Goal: Task Accomplishment & Management: Manage account settings

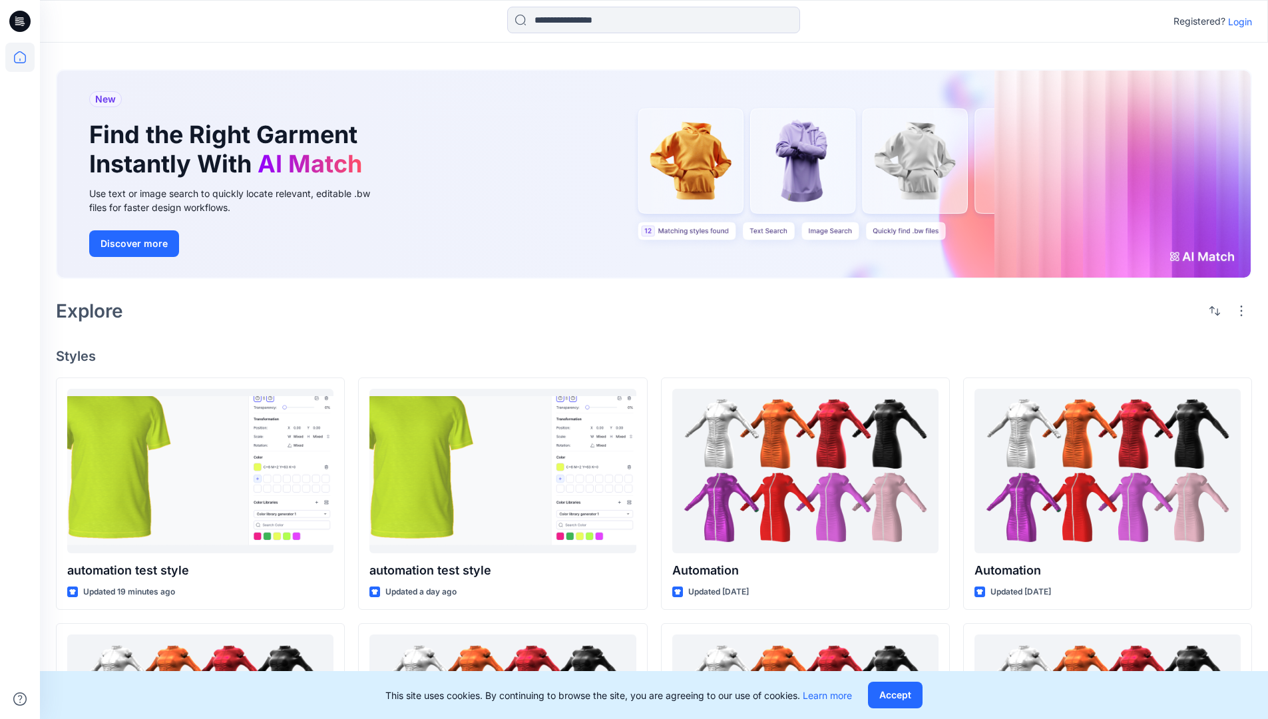
click at [1237, 21] on p "Login" at bounding box center [1240, 22] width 24 height 14
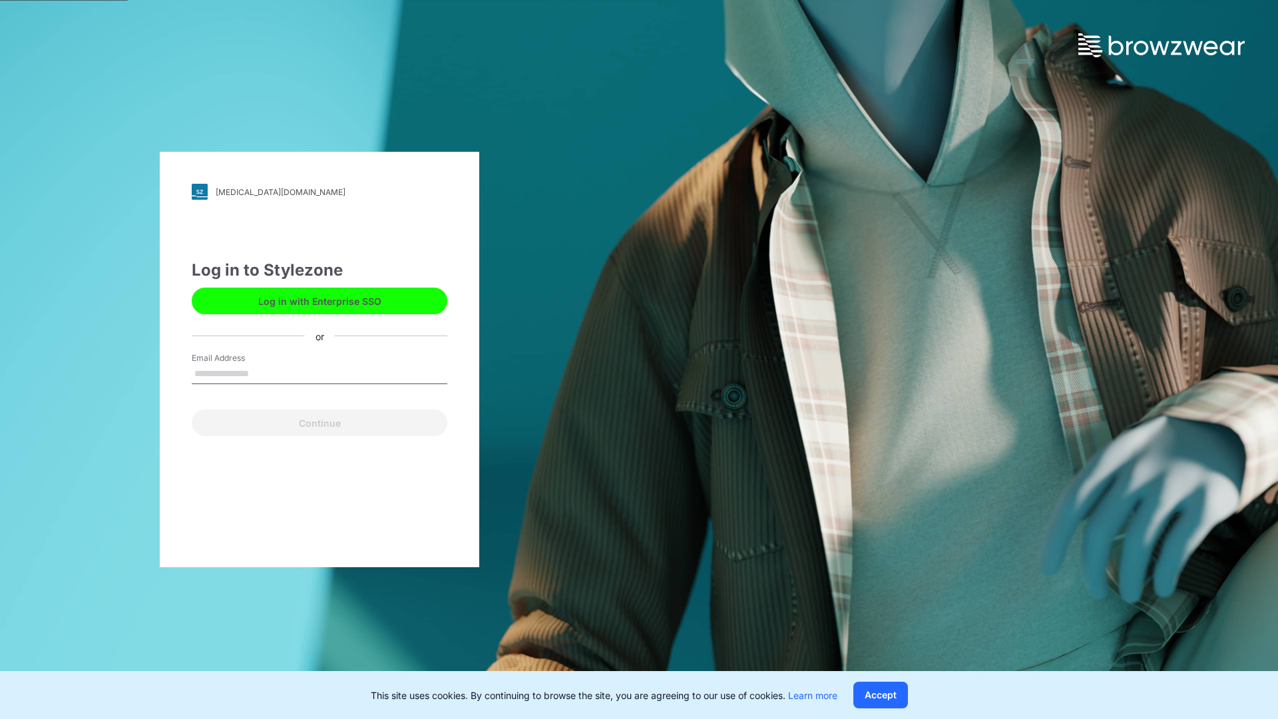
click at [263, 373] on input "Email Address" at bounding box center [320, 374] width 256 height 20
type input "**********"
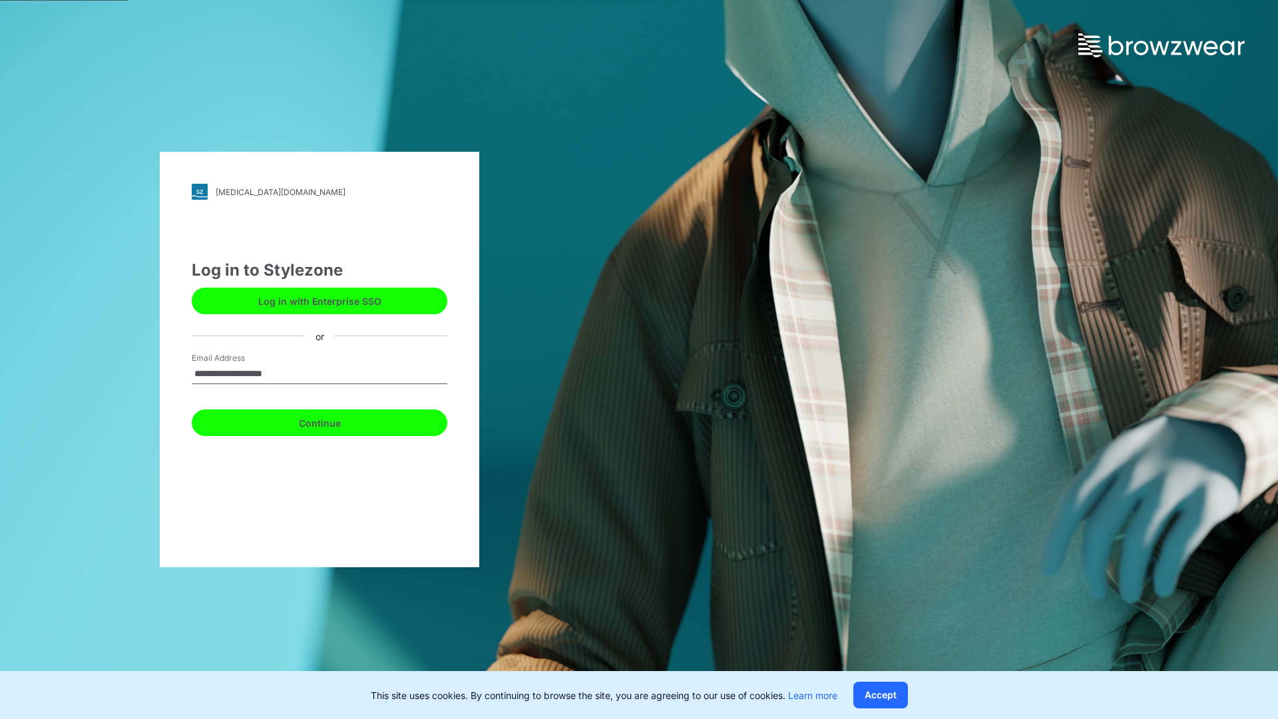
click at [334, 421] on button "Continue" at bounding box center [320, 422] width 256 height 27
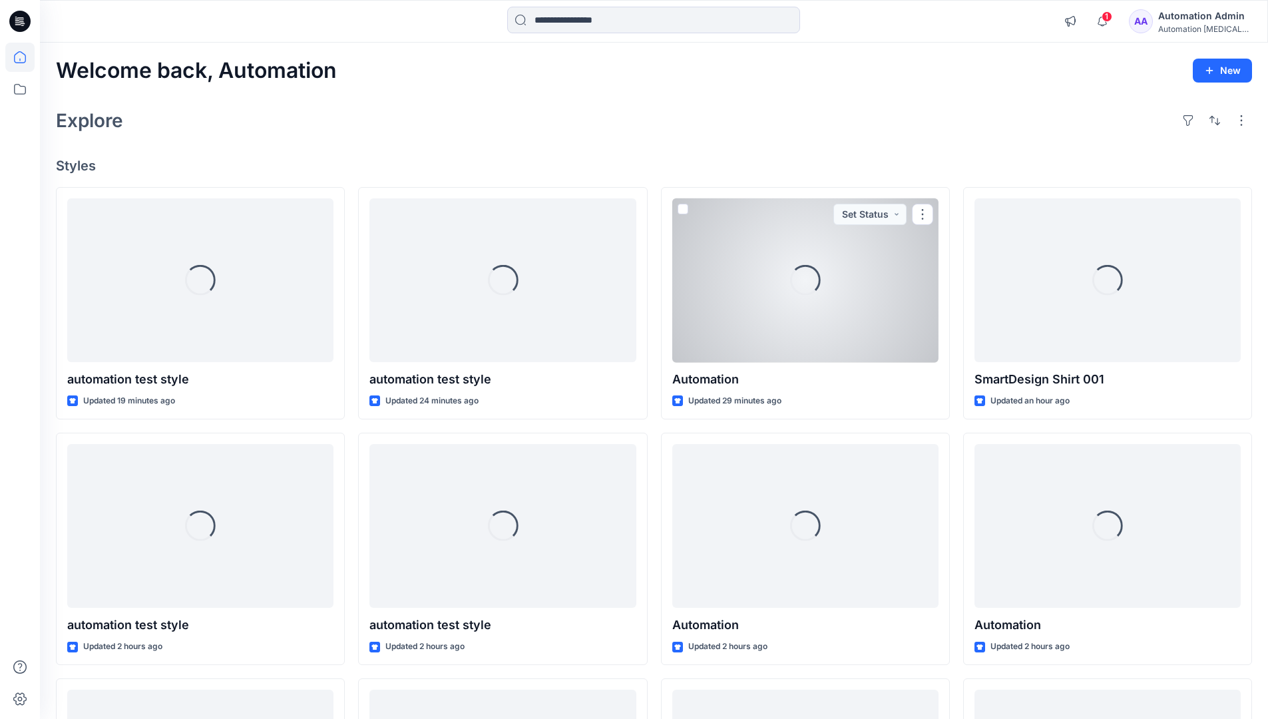
click at [25, 57] on icon at bounding box center [20, 57] width 12 height 12
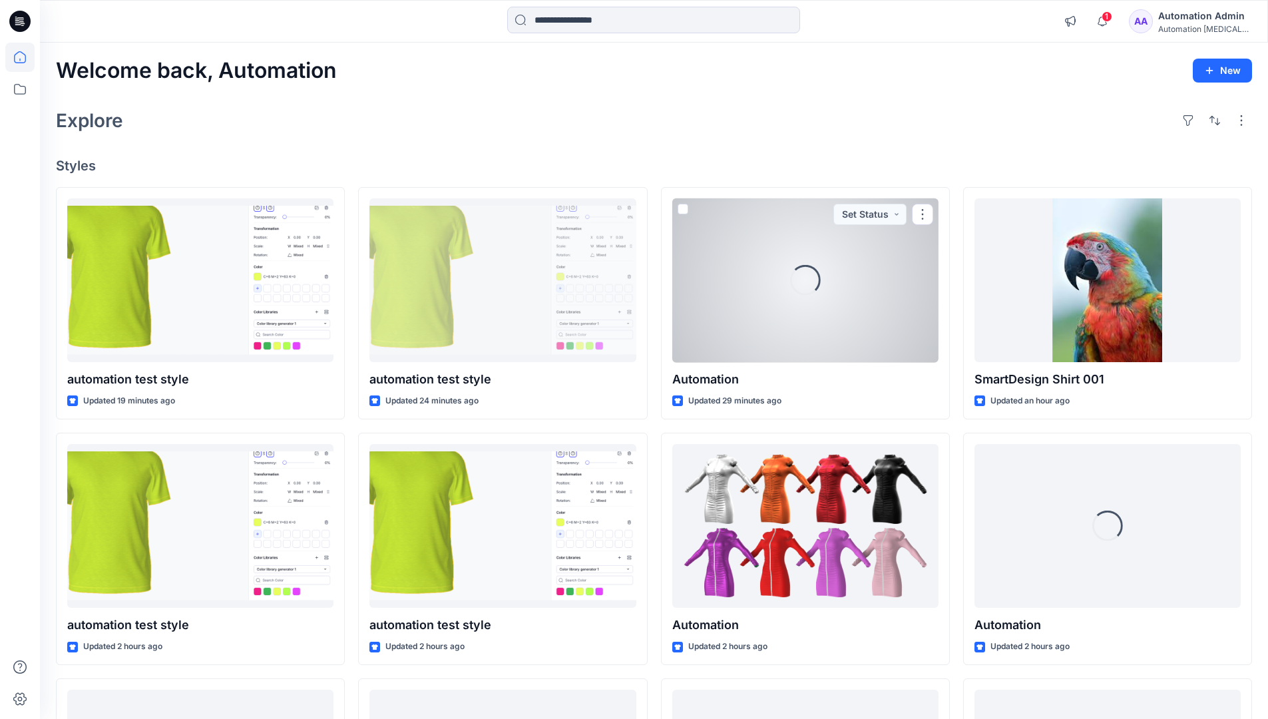
click at [1194, 22] on div "Automation Admin" at bounding box center [1204, 16] width 93 height 16
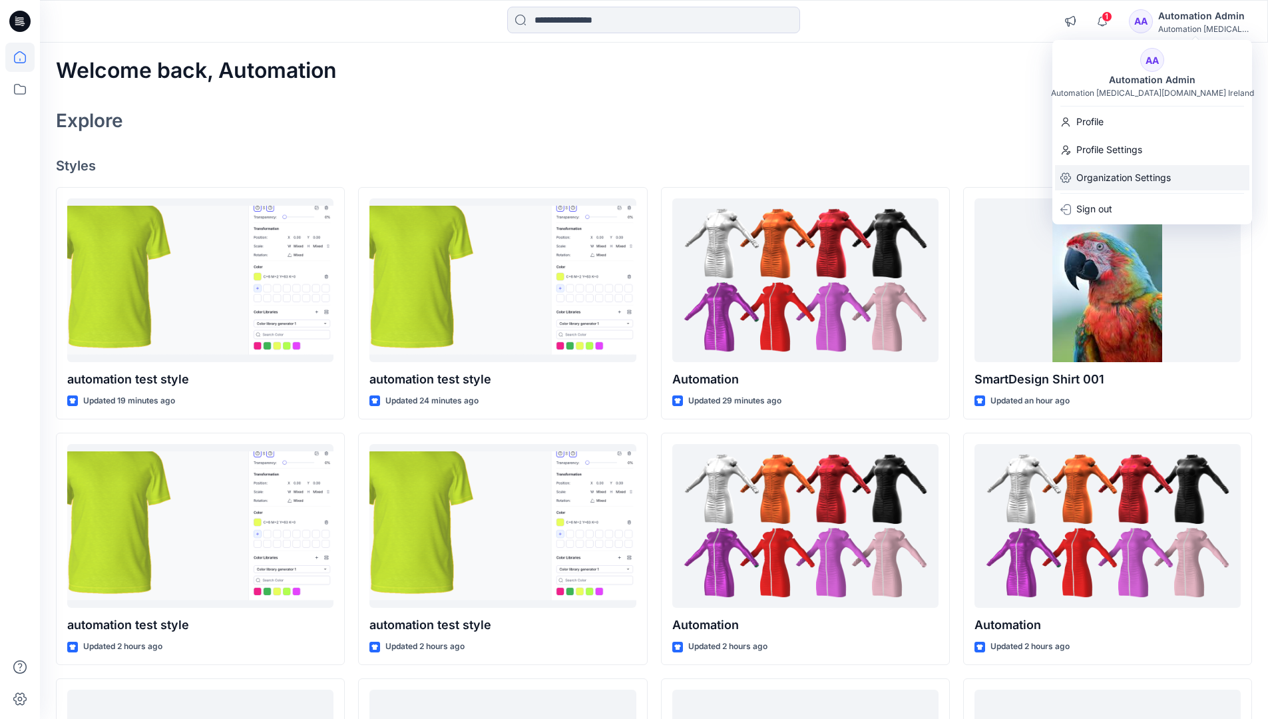
click at [1126, 180] on p "Organization Settings" at bounding box center [1123, 177] width 95 height 25
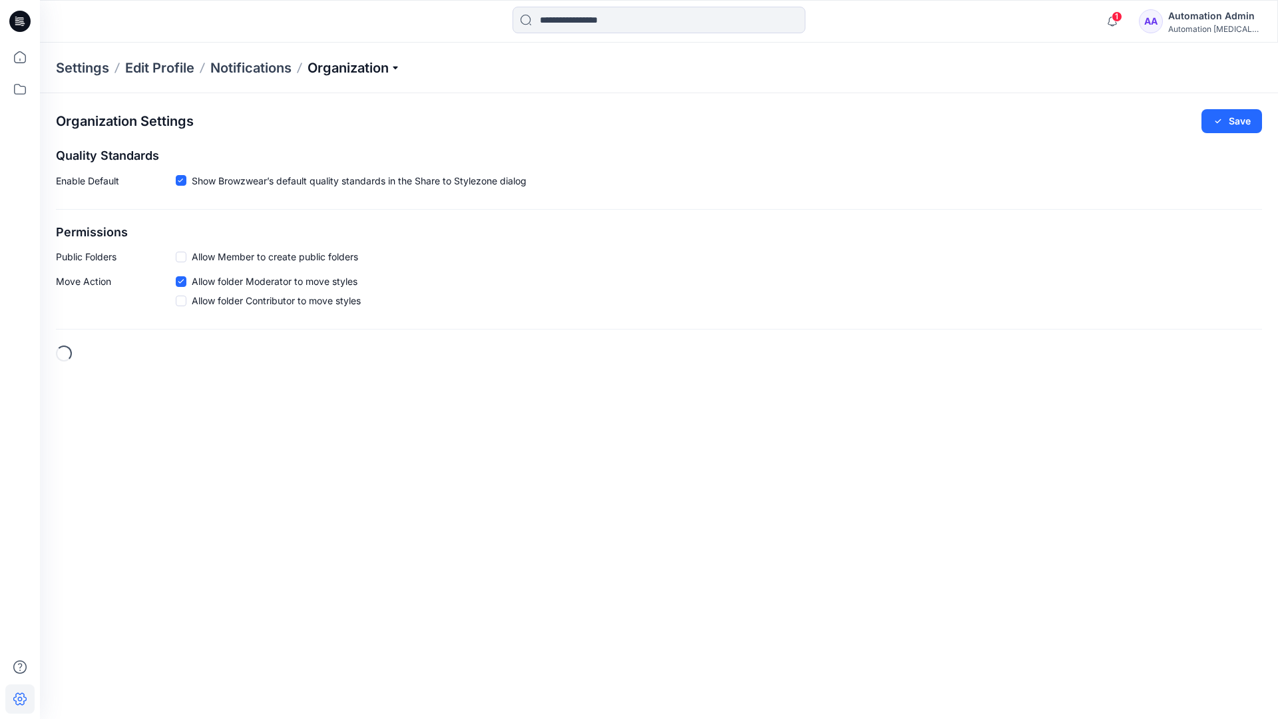
click at [379, 73] on p "Organization" at bounding box center [353, 68] width 93 height 19
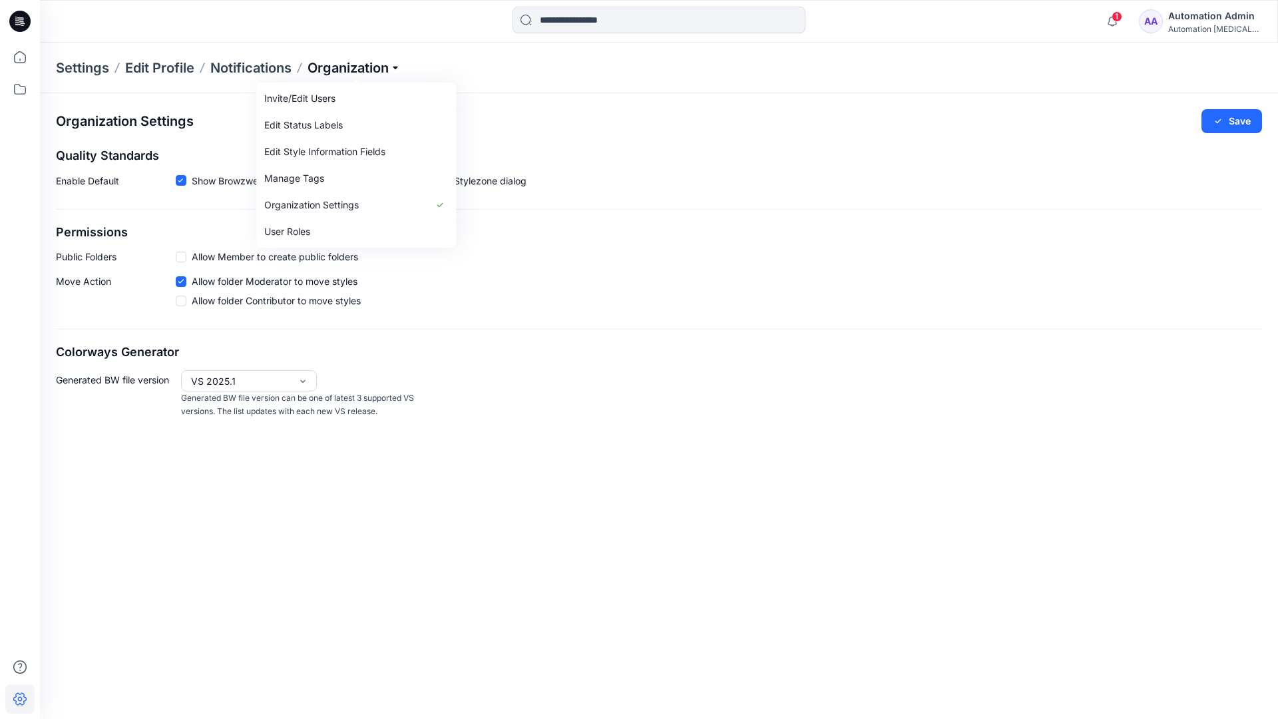
click at [375, 68] on p "Organization" at bounding box center [353, 68] width 93 height 19
click at [180, 259] on span at bounding box center [181, 257] width 11 height 11
click at [1240, 122] on button "Save" at bounding box center [1231, 121] width 61 height 24
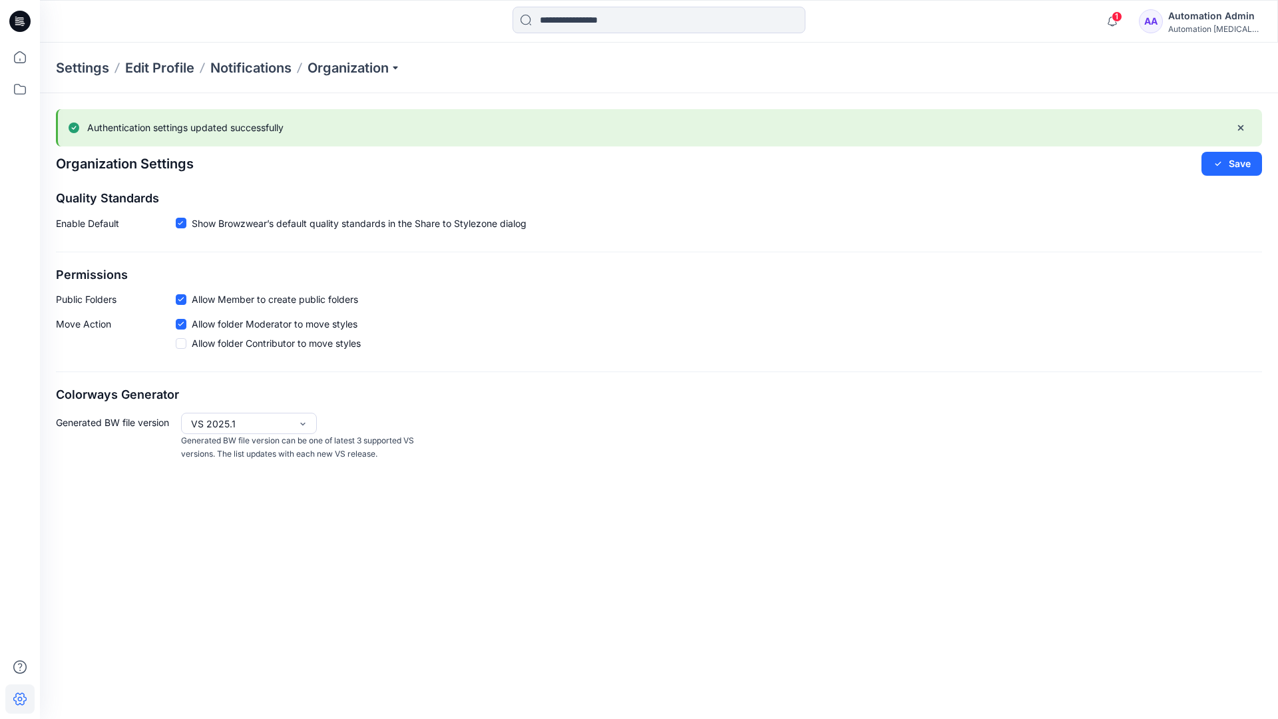
click at [182, 299] on icon at bounding box center [180, 299] width 5 height 4
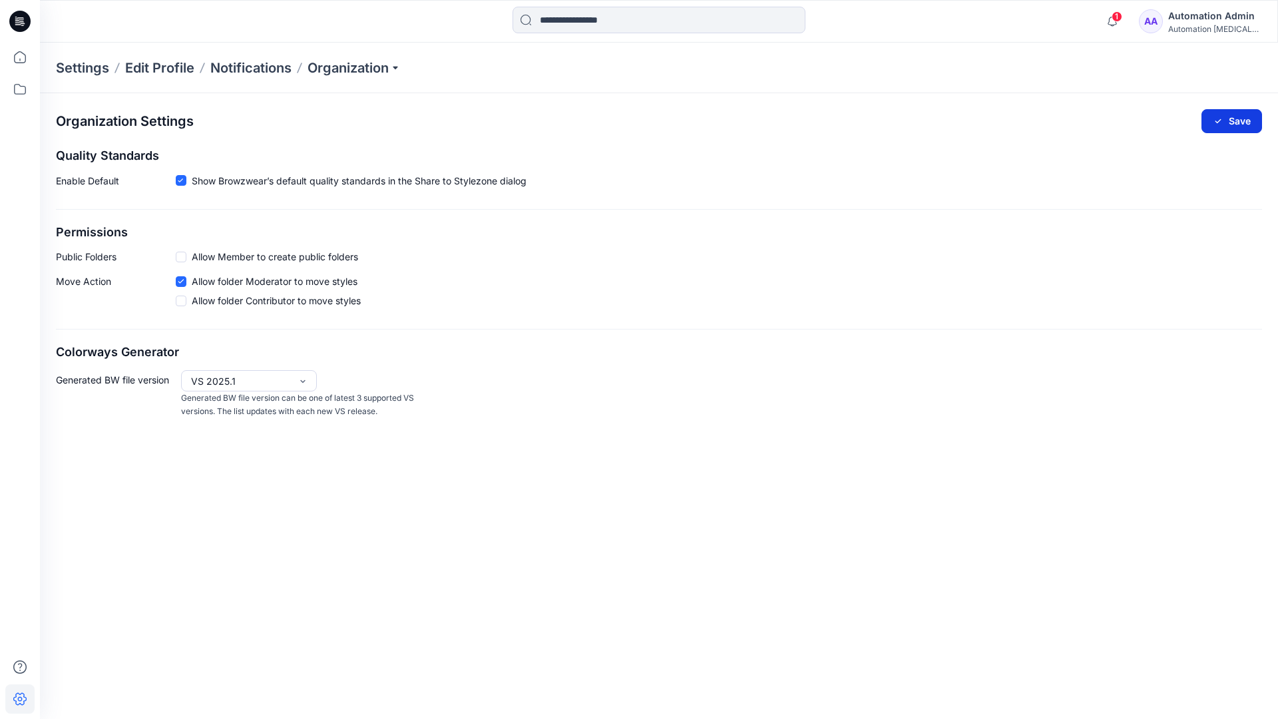
click at [1239, 118] on button "Save" at bounding box center [1231, 121] width 61 height 24
click at [180, 180] on icon at bounding box center [181, 180] width 6 height 5
click at [1233, 118] on button "Save" at bounding box center [1231, 121] width 61 height 24
click at [182, 182] on span at bounding box center [181, 181] width 11 height 11
click at [1245, 116] on button "Save" at bounding box center [1231, 121] width 61 height 24
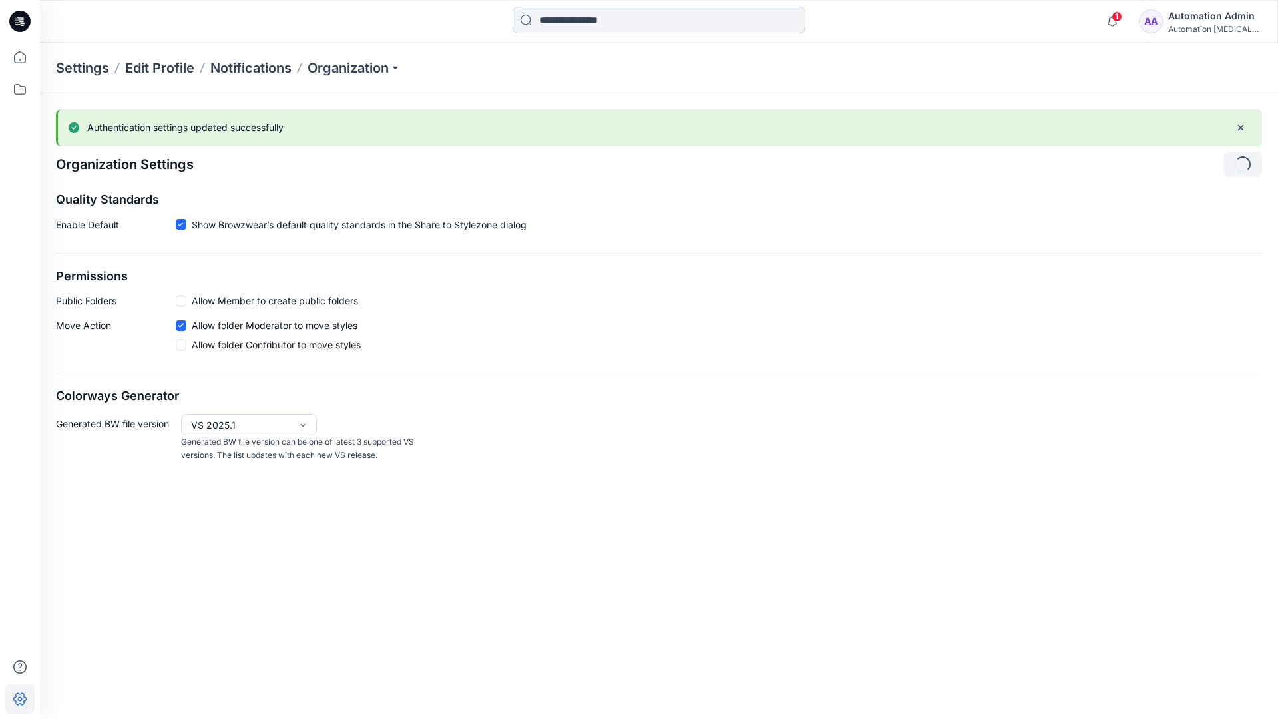
click at [602, 21] on input at bounding box center [658, 20] width 293 height 27
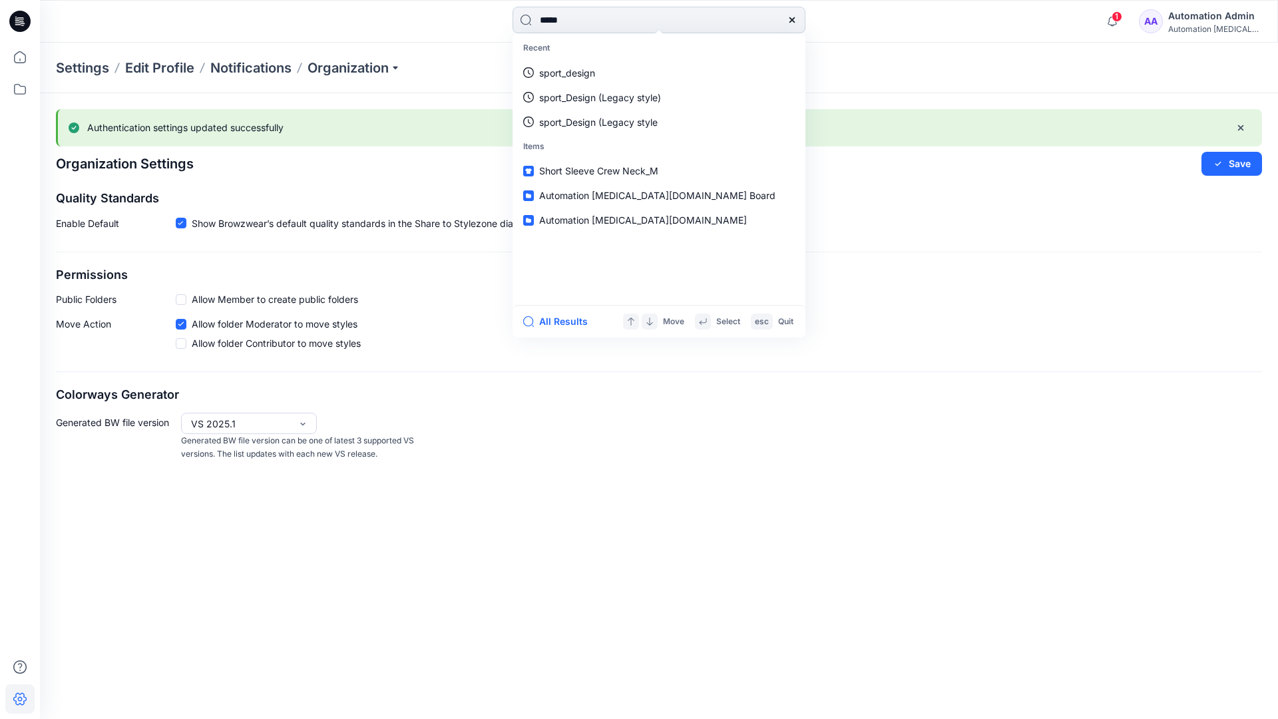
type input "****"
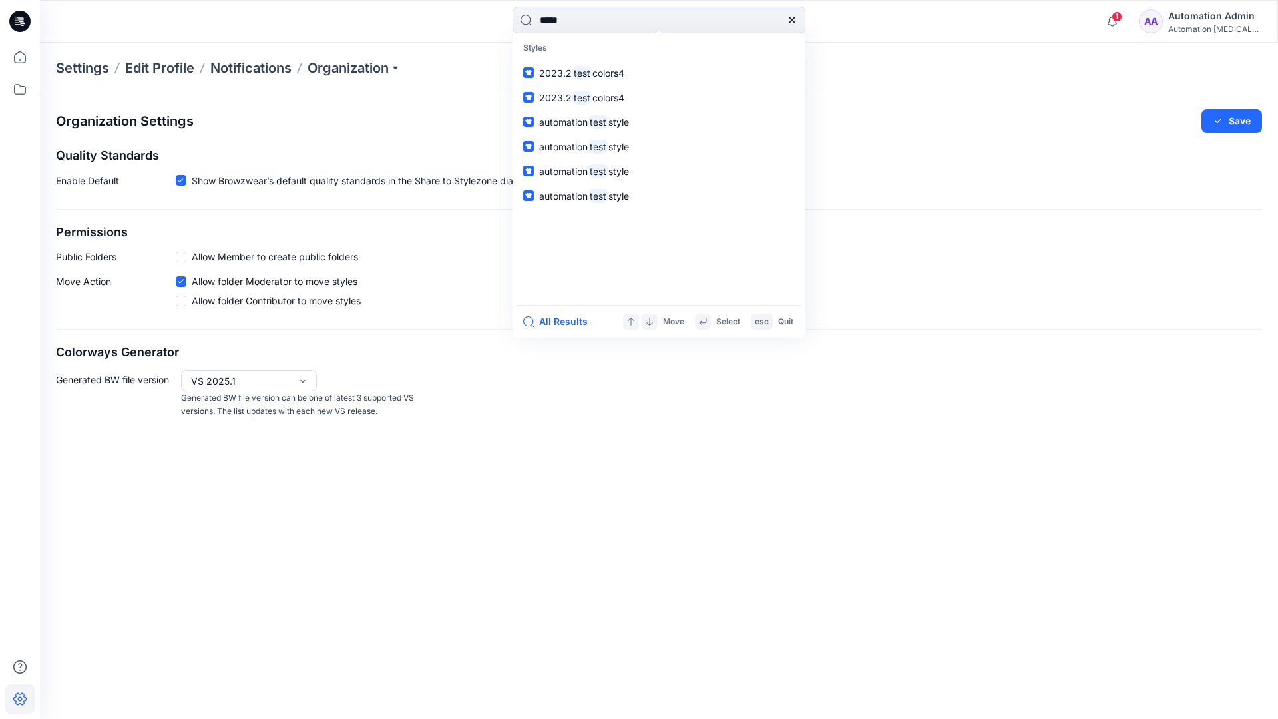
click at [793, 20] on icon at bounding box center [792, 20] width 11 height 11
click at [745, 14] on input at bounding box center [658, 20] width 293 height 27
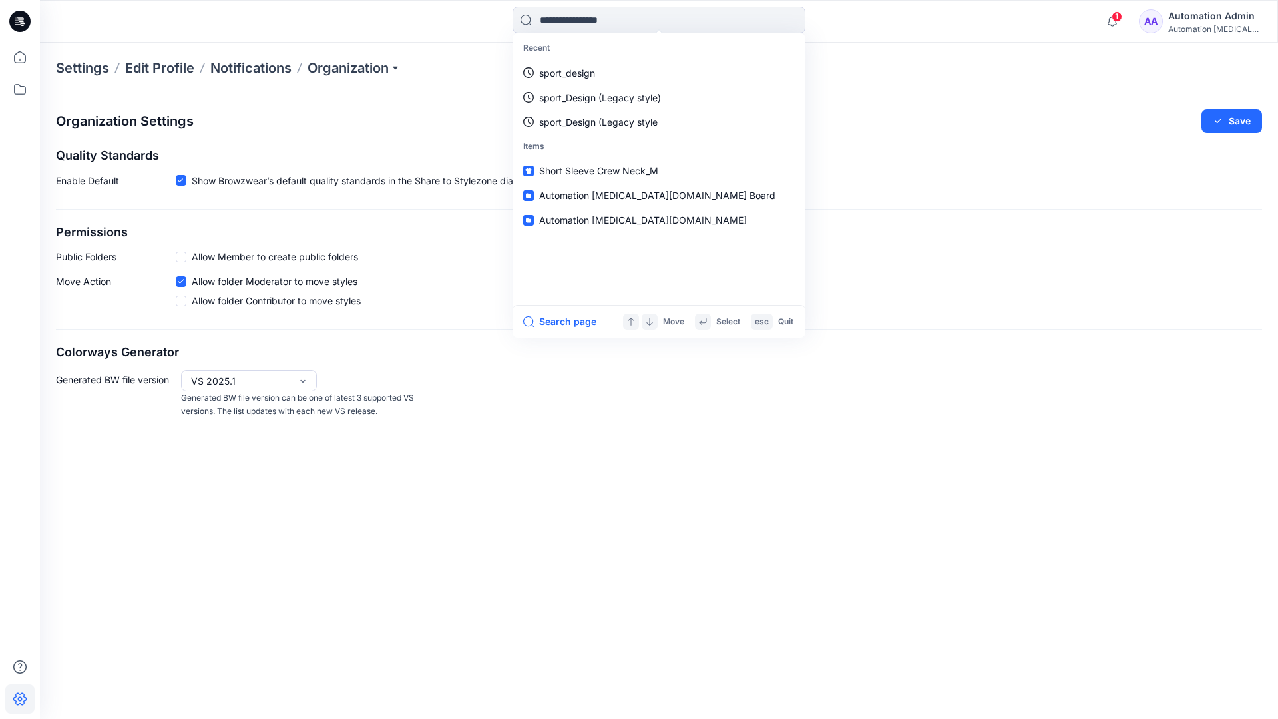
click at [1199, 14] on div "Automation Admin" at bounding box center [1214, 16] width 93 height 16
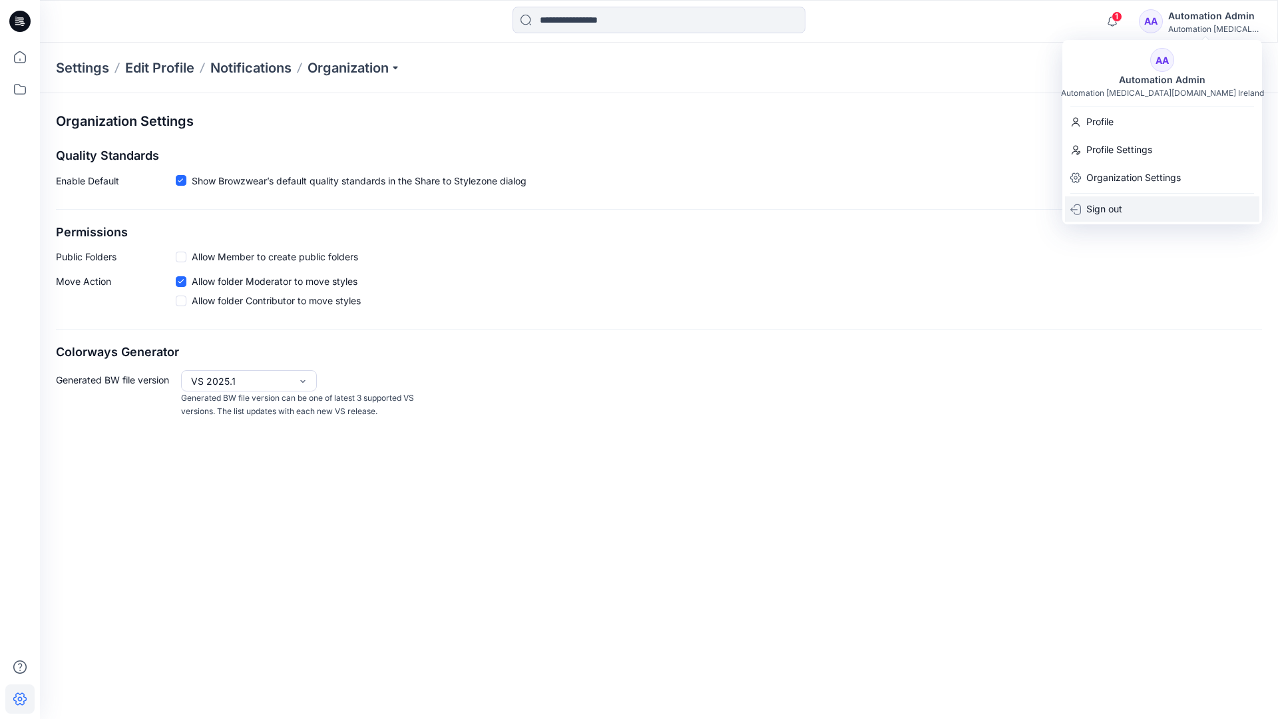
click at [1124, 205] on div "Sign out" at bounding box center [1162, 208] width 194 height 25
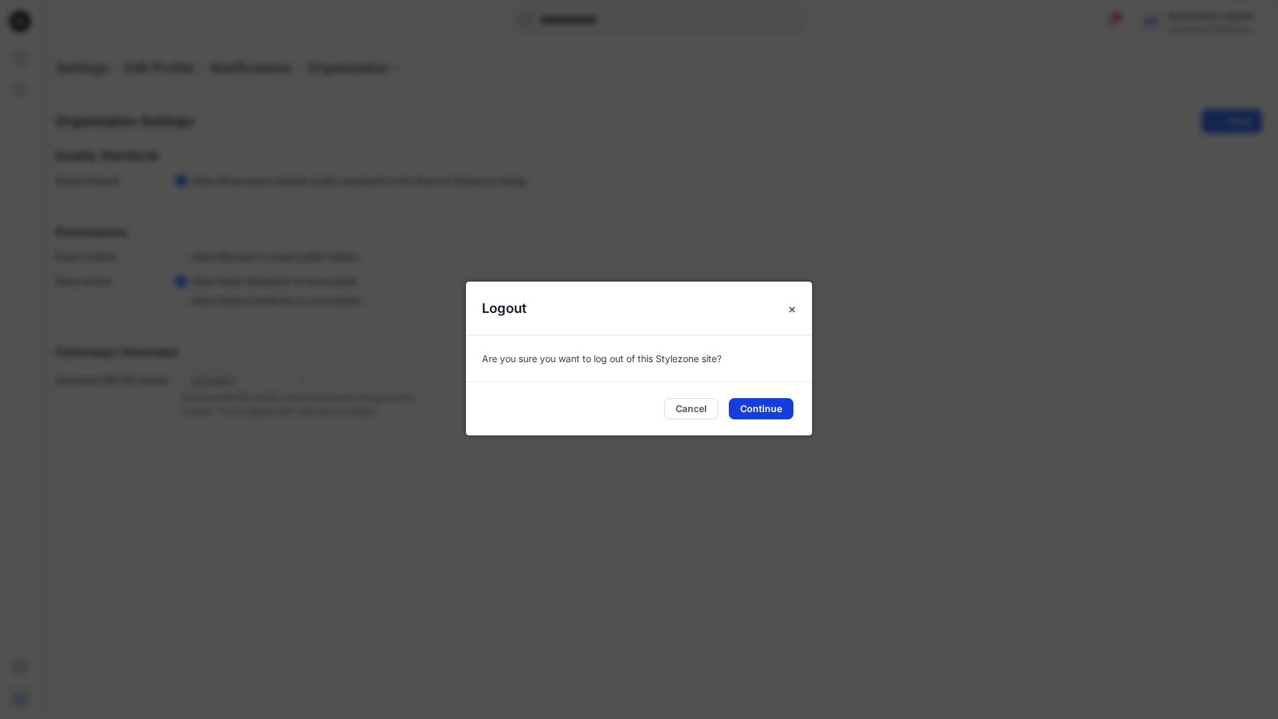
click at [762, 403] on button "Continue" at bounding box center [761, 408] width 65 height 21
